Goal: Transaction & Acquisition: Subscribe to service/newsletter

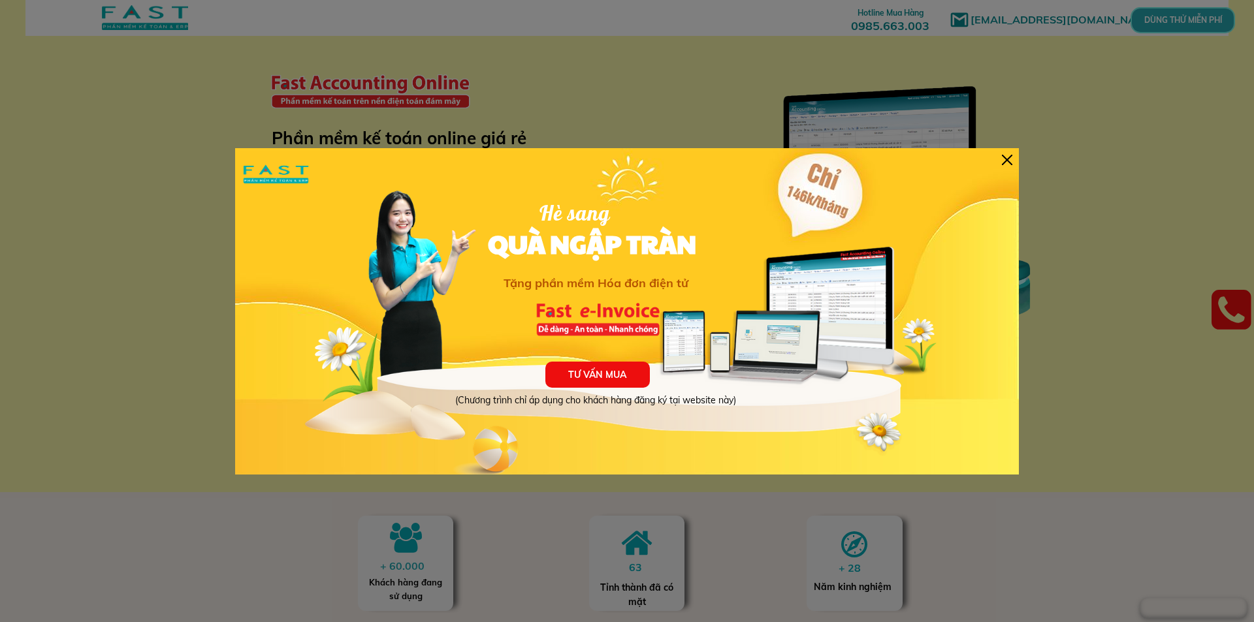
click at [1011, 155] on div at bounding box center [1007, 160] width 10 height 10
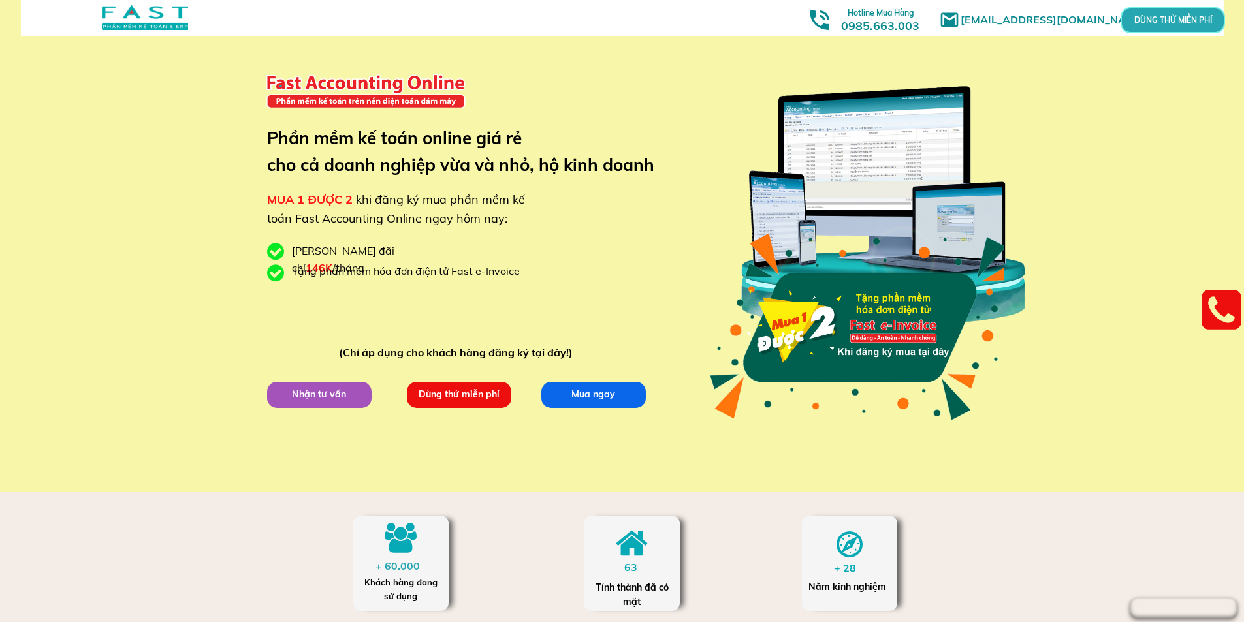
click at [547, 392] on p "Mua ngay" at bounding box center [593, 394] width 105 height 26
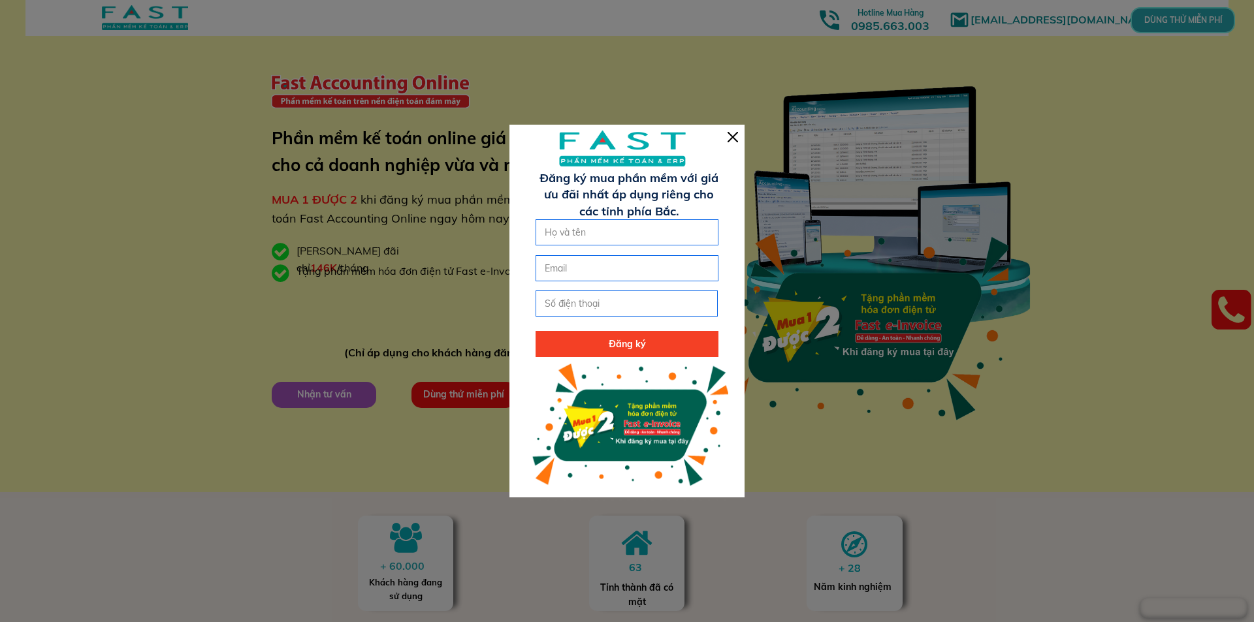
click at [727, 135] on div at bounding box center [626, 311] width 235 height 372
click at [737, 136] on div at bounding box center [733, 137] width 10 height 10
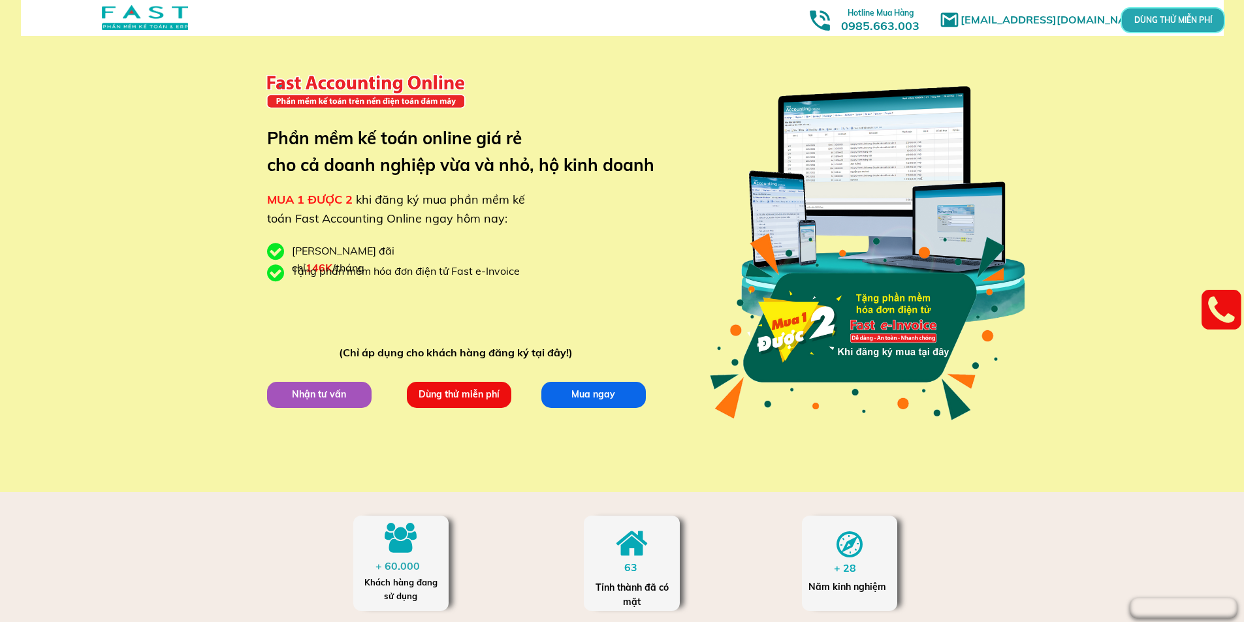
click at [458, 391] on p "Dùng thử miễn phí" at bounding box center [458, 394] width 104 height 26
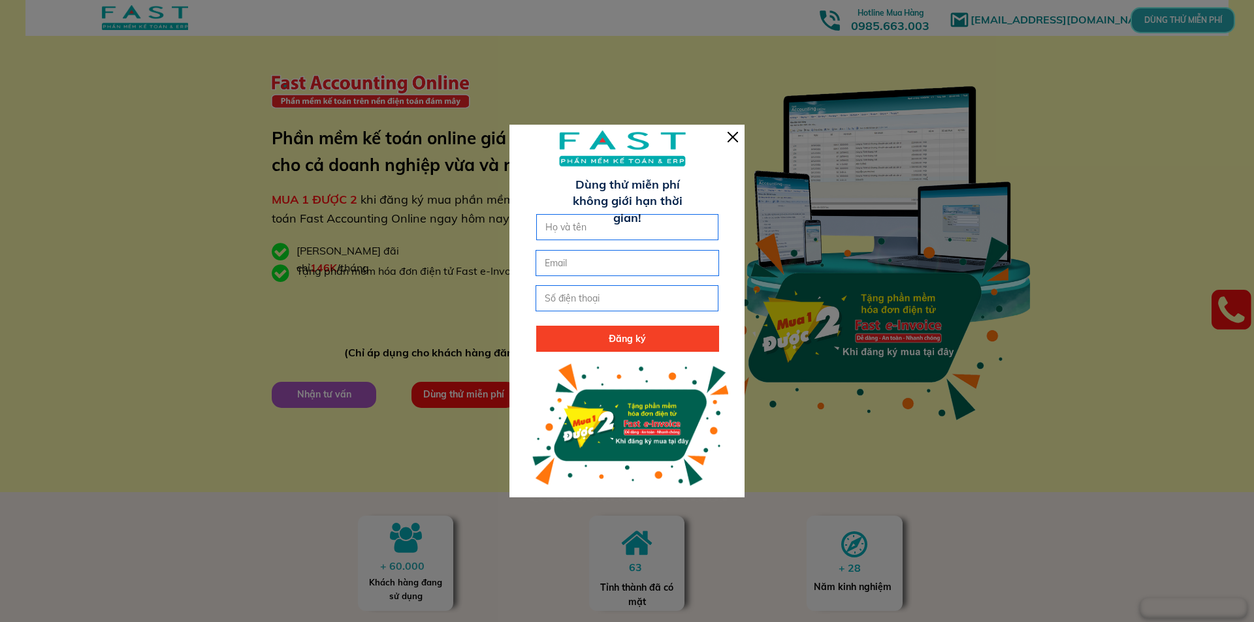
click at [743, 140] on div at bounding box center [626, 311] width 235 height 372
click at [741, 137] on div at bounding box center [626, 311] width 235 height 372
click at [739, 133] on div at bounding box center [626, 311] width 235 height 372
click at [735, 136] on div at bounding box center [733, 137] width 10 height 10
